Goal: Task Accomplishment & Management: Use online tool/utility

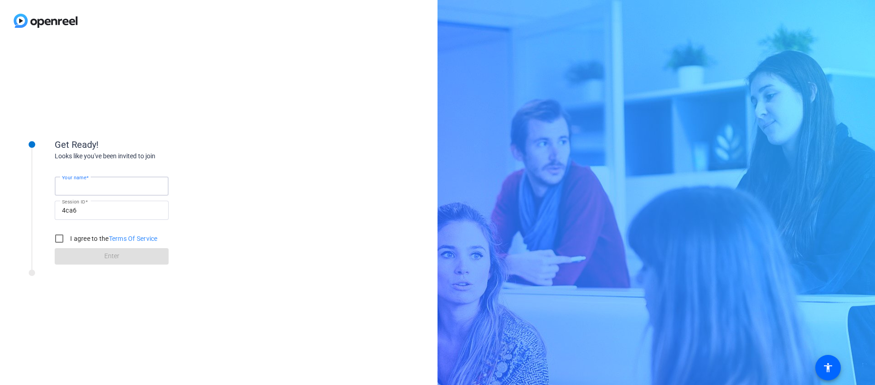
click at [89, 180] on div "Your name" at bounding box center [111, 185] width 99 height 19
type input "[PERSON_NAME]"
click at [54, 243] on input "I agree to the Terms Of Service" at bounding box center [59, 238] width 18 height 18
checkbox input "true"
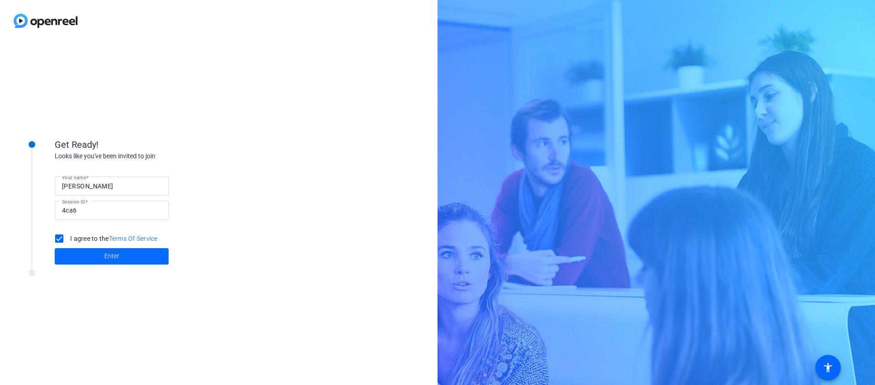
click at [76, 250] on span at bounding box center [112, 256] width 114 height 22
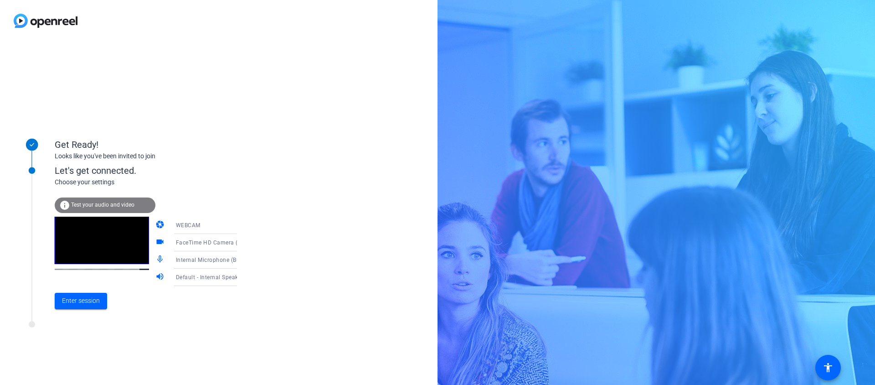
click at [241, 226] on icon at bounding box center [246, 225] width 11 height 11
click at [208, 264] on mat-option "DESKTOP" at bounding box center [198, 261] width 78 height 18
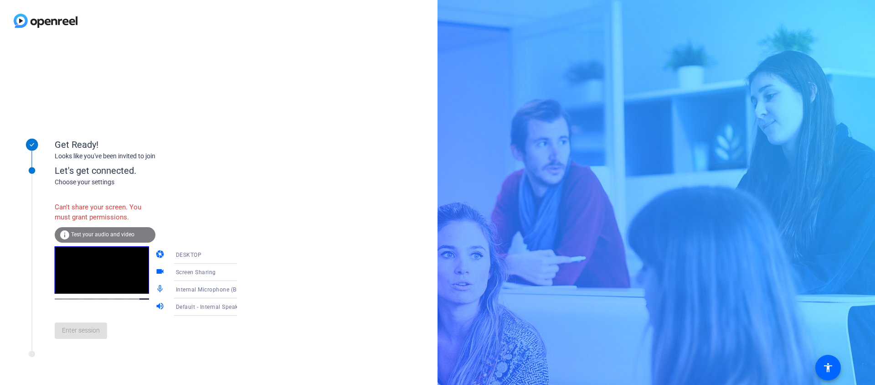
click at [257, 241] on div "Get Ready! Looks like you've been invited to join Let's get connected. Choose y…" at bounding box center [219, 212] width 438 height 343
click at [241, 250] on icon at bounding box center [246, 254] width 11 height 11
click at [213, 266] on mat-option "WEBCAM" at bounding box center [198, 273] width 78 height 18
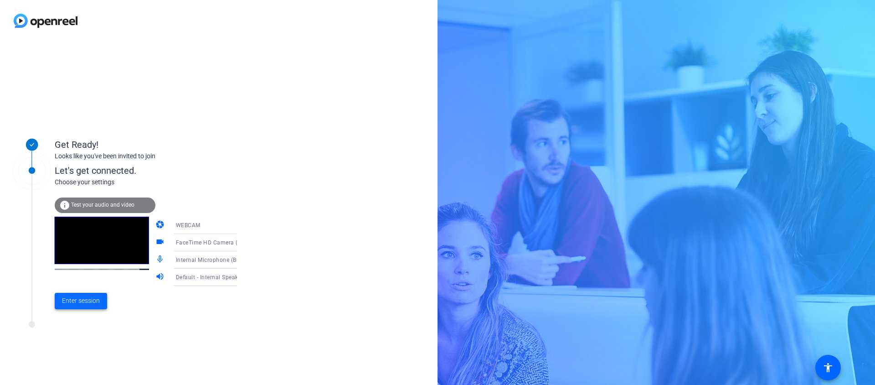
click at [95, 299] on span "Enter session" at bounding box center [81, 301] width 38 height 10
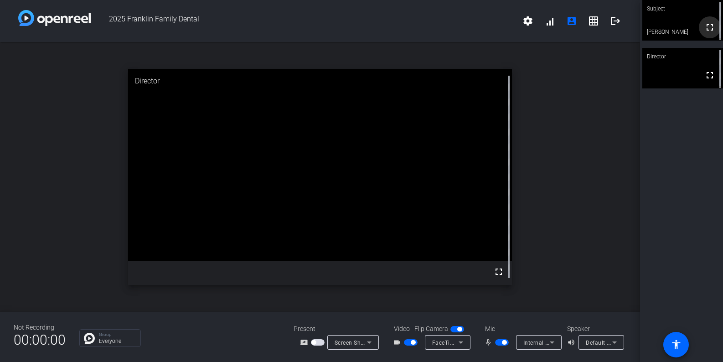
click at [708, 28] on mat-icon "fullscreen" at bounding box center [709, 27] width 11 height 11
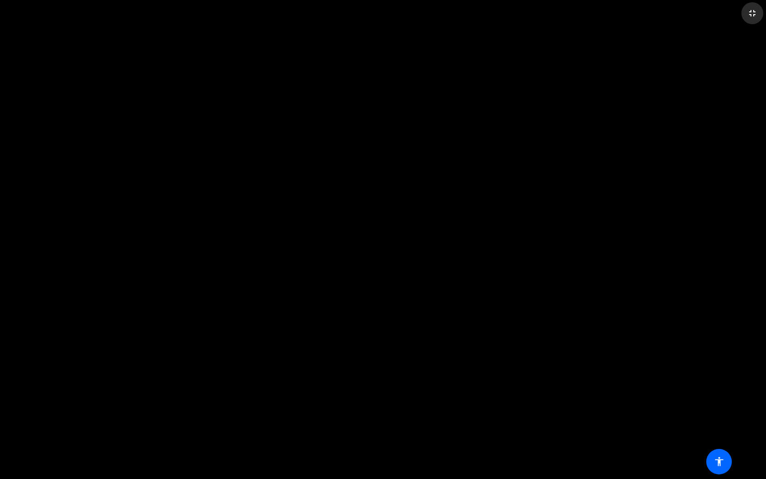
click at [754, 14] on mat-icon "fullscreen_exit" at bounding box center [752, 13] width 11 height 11
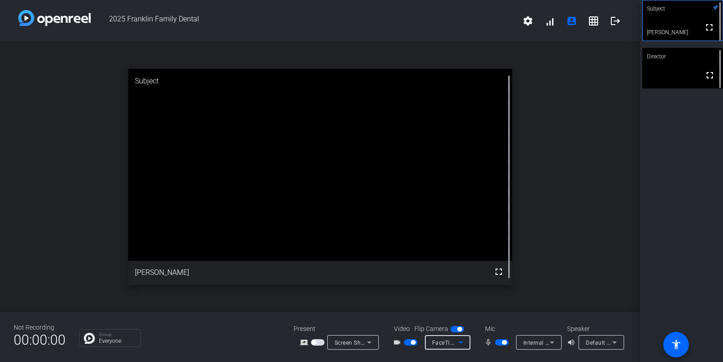
click at [460, 343] on icon at bounding box center [461, 342] width 11 height 11
click at [168, 325] on div at bounding box center [361, 181] width 723 height 362
click at [530, 18] on mat-icon "settings" at bounding box center [528, 21] width 11 height 11
click at [612, 54] on div at bounding box center [361, 181] width 723 height 362
click at [464, 345] on icon at bounding box center [461, 342] width 11 height 11
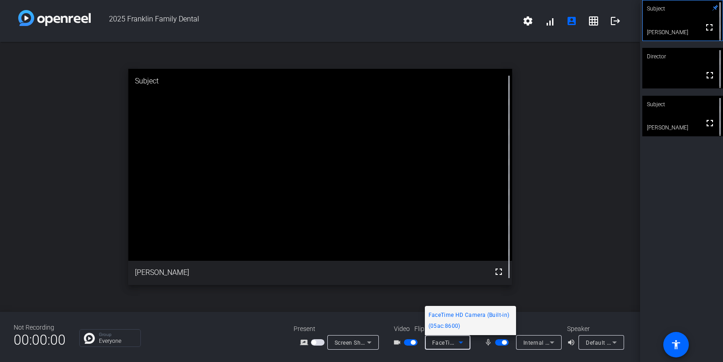
click at [363, 197] on div at bounding box center [361, 181] width 723 height 362
click at [340, 136] on video at bounding box center [320, 165] width 384 height 192
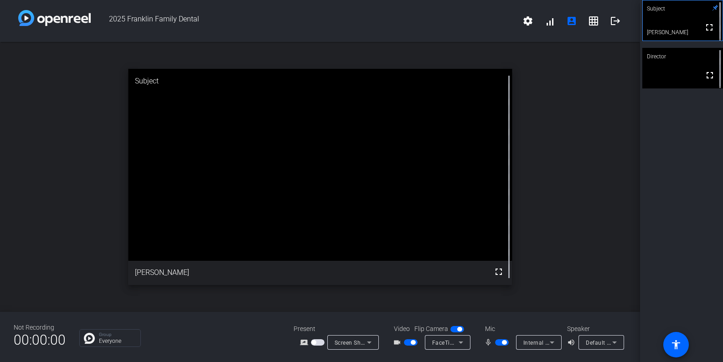
click at [629, 211] on div "open_in_new Subject fullscreen [PERSON_NAME]" at bounding box center [320, 177] width 640 height 270
click at [648, 290] on div "Subject fullscreen [PERSON_NAME] Director fullscreen" at bounding box center [681, 181] width 83 height 362
click at [699, 19] on span at bounding box center [710, 27] width 22 height 22
click at [679, 75] on video at bounding box center [682, 68] width 81 height 41
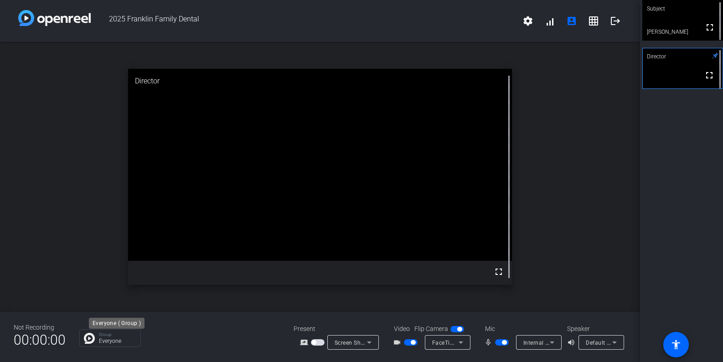
click at [116, 341] on p "Everyone" at bounding box center [117, 340] width 37 height 5
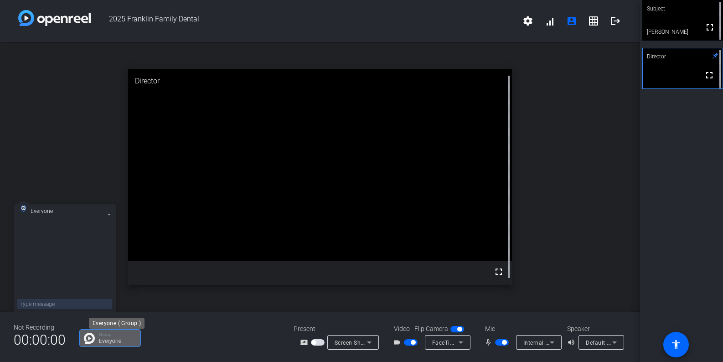
click at [116, 341] on p "Everyone" at bounding box center [117, 340] width 37 height 5
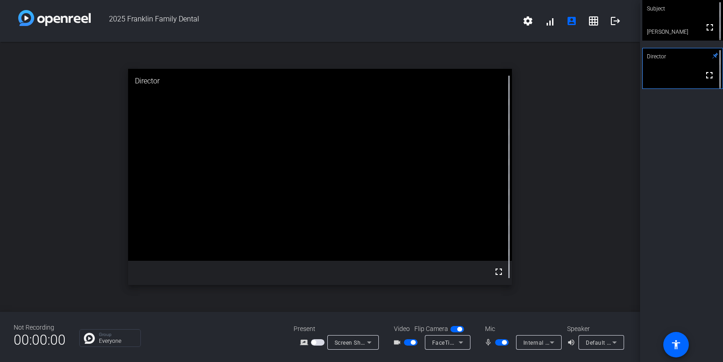
click at [276, 114] on video at bounding box center [320, 165] width 384 height 192
click at [502, 343] on span "button" at bounding box center [504, 342] width 5 height 5
click at [502, 343] on span "button" at bounding box center [502, 342] width 14 height 6
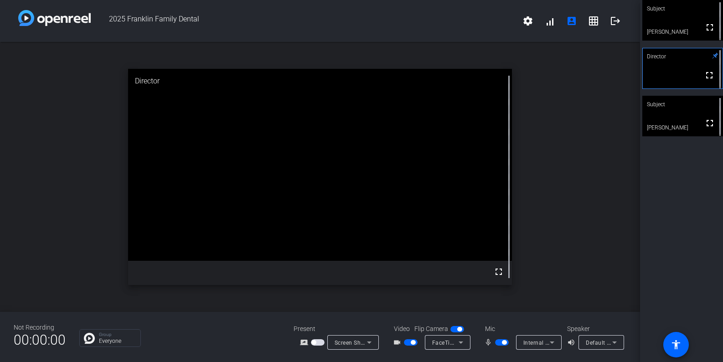
click at [689, 119] on video at bounding box center [682, 116] width 81 height 41
click at [503, 342] on span "button" at bounding box center [504, 342] width 5 height 5
click at [500, 342] on span "button" at bounding box center [498, 342] width 5 height 5
click at [504, 339] on span "button" at bounding box center [502, 342] width 14 height 6
click at [503, 343] on span "button" at bounding box center [502, 342] width 14 height 6
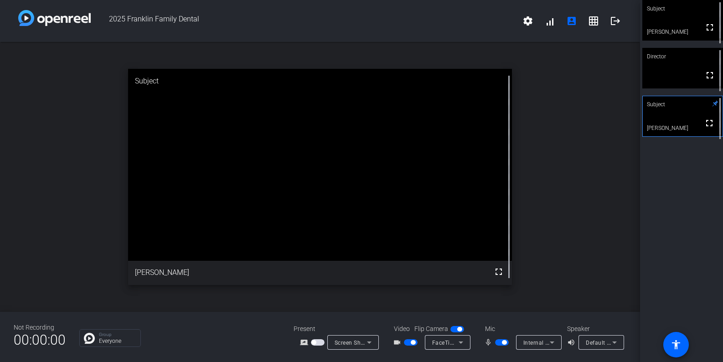
click at [502, 343] on span "button" at bounding box center [504, 342] width 5 height 5
click at [496, 341] on span "button" at bounding box center [498, 342] width 5 height 5
click at [499, 340] on span "button" at bounding box center [502, 342] width 14 height 6
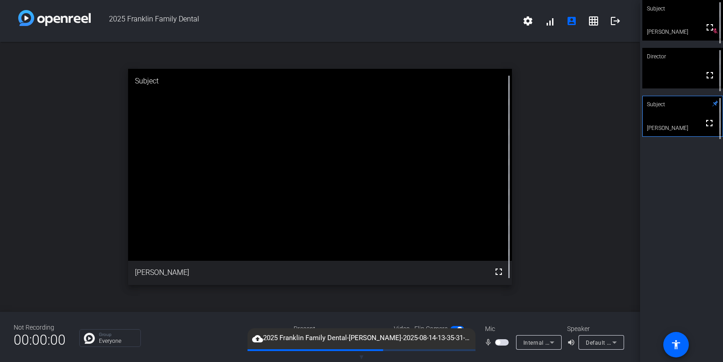
click at [498, 343] on span "button" at bounding box center [498, 342] width 5 height 5
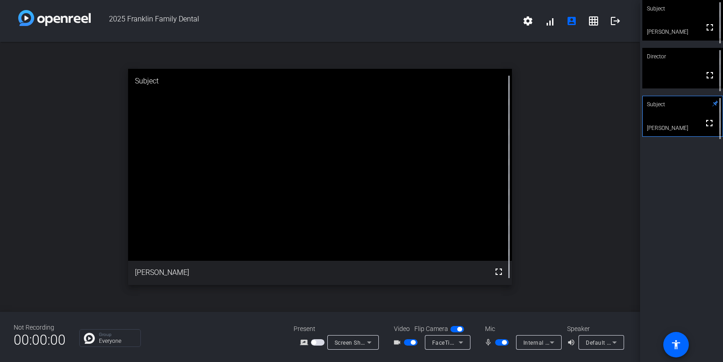
click at [504, 346] on mat-slide-toggle at bounding box center [503, 342] width 16 height 10
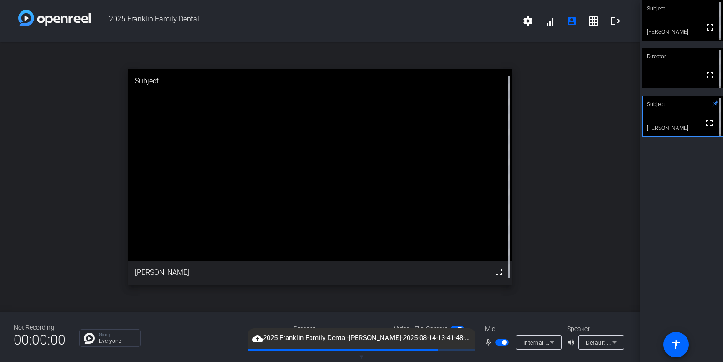
click at [505, 343] on span "button" at bounding box center [504, 342] width 5 height 5
click at [505, 342] on span "button" at bounding box center [502, 342] width 14 height 6
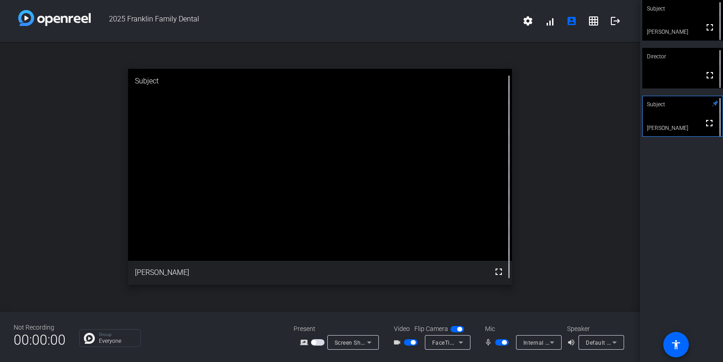
click at [505, 342] on span "button" at bounding box center [504, 342] width 5 height 5
click at [505, 342] on div at bounding box center [503, 342] width 16 height 6
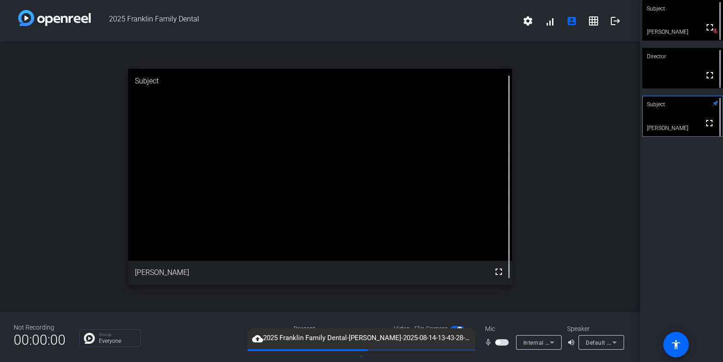
click at [502, 342] on span "button" at bounding box center [502, 342] width 14 height 6
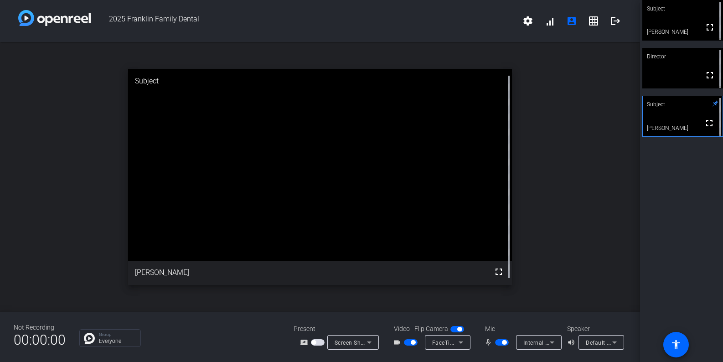
click at [506, 344] on div at bounding box center [503, 342] width 16 height 6
click at [501, 342] on span "button" at bounding box center [502, 342] width 14 height 6
click at [501, 343] on span "button" at bounding box center [502, 342] width 14 height 6
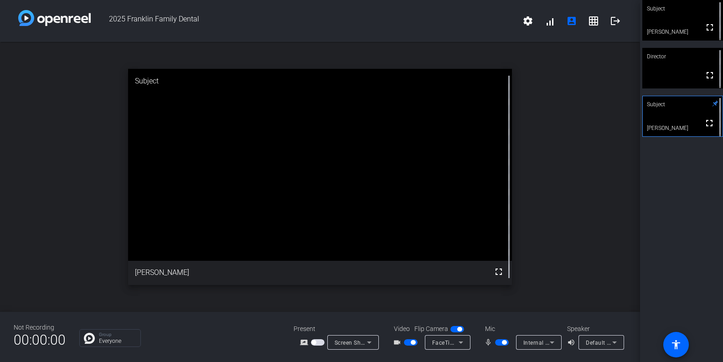
click at [499, 343] on span "button" at bounding box center [502, 342] width 14 height 6
click at [499, 343] on span "button" at bounding box center [498, 342] width 5 height 5
click at [499, 343] on span "button" at bounding box center [502, 342] width 14 height 6
click at [499, 343] on span "button" at bounding box center [498, 342] width 5 height 5
click at [503, 344] on span "button" at bounding box center [504, 342] width 5 height 5
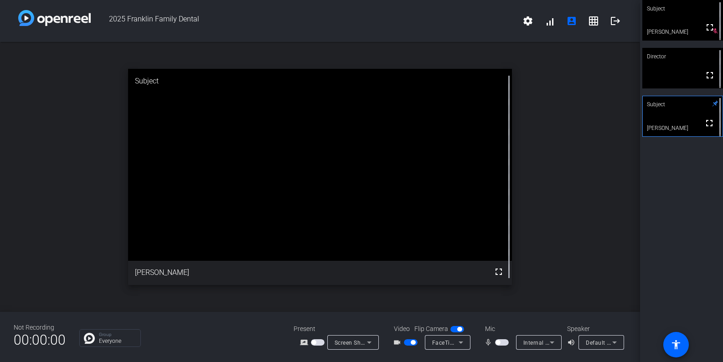
click at [502, 342] on span "button" at bounding box center [502, 342] width 14 height 6
click at [503, 342] on span "button" at bounding box center [504, 342] width 5 height 5
click at [503, 342] on span "button" at bounding box center [502, 342] width 14 height 6
click at [504, 343] on span "button" at bounding box center [504, 342] width 5 height 5
click at [505, 343] on span "button" at bounding box center [502, 342] width 14 height 6
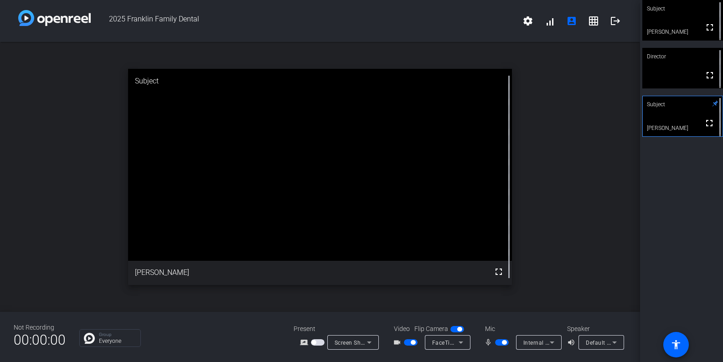
click at [505, 343] on span "button" at bounding box center [504, 342] width 5 height 5
click at [505, 343] on div at bounding box center [503, 342] width 16 height 6
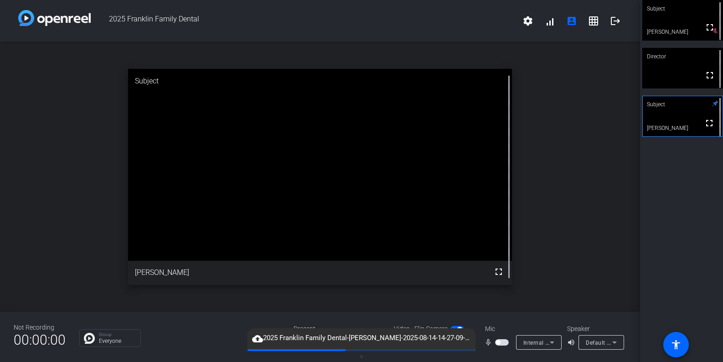
click at [500, 342] on span "button" at bounding box center [498, 342] width 5 height 5
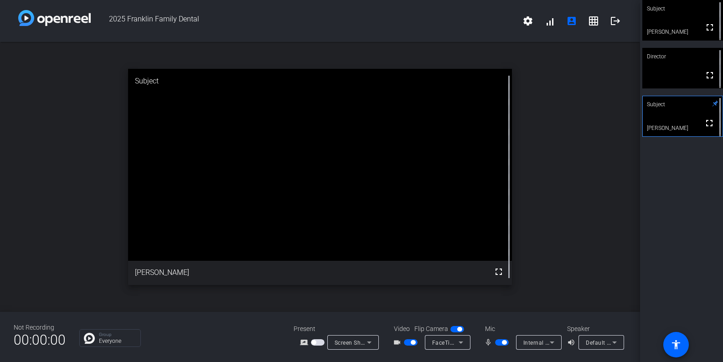
click at [504, 342] on span "button" at bounding box center [504, 342] width 5 height 5
click at [505, 343] on span "button" at bounding box center [502, 342] width 14 height 6
click at [503, 344] on span "button" at bounding box center [502, 342] width 14 height 6
click at [502, 343] on span "button" at bounding box center [502, 342] width 14 height 6
